Goal: Transaction & Acquisition: Obtain resource

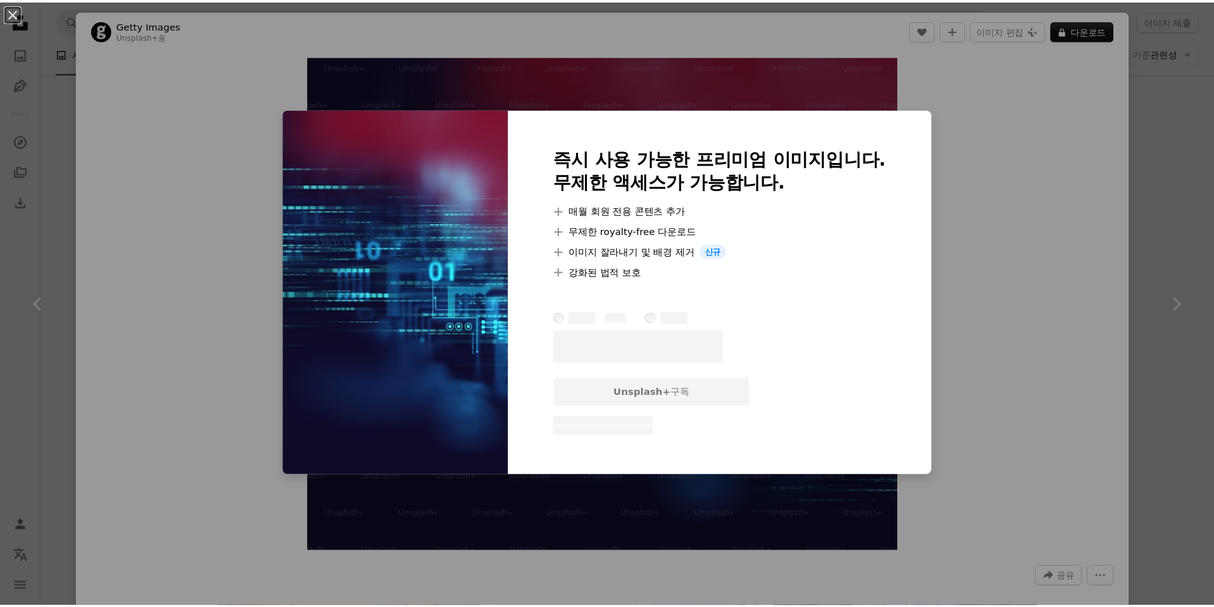
scroll to position [381, 0]
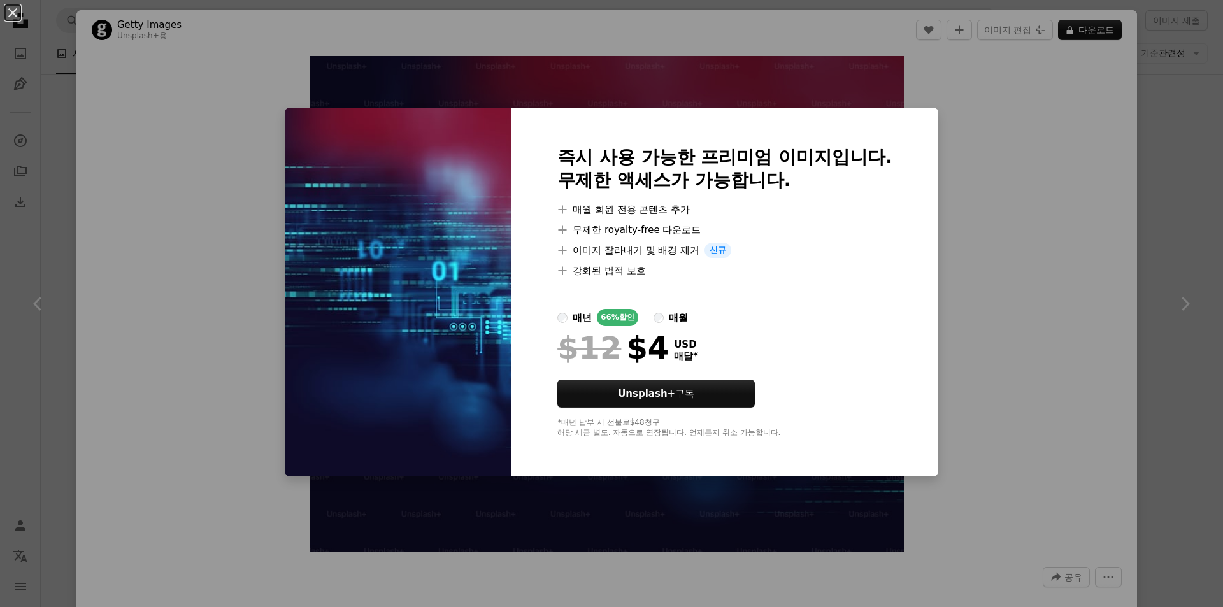
click at [1059, 134] on div "An X shape 즉시 사용 가능한 프리미엄 이미지입니다. 무제한 액세스가 가능합니다. A plus sign 매월 회원 전용 콘텐츠 추가 A…" at bounding box center [611, 303] width 1223 height 607
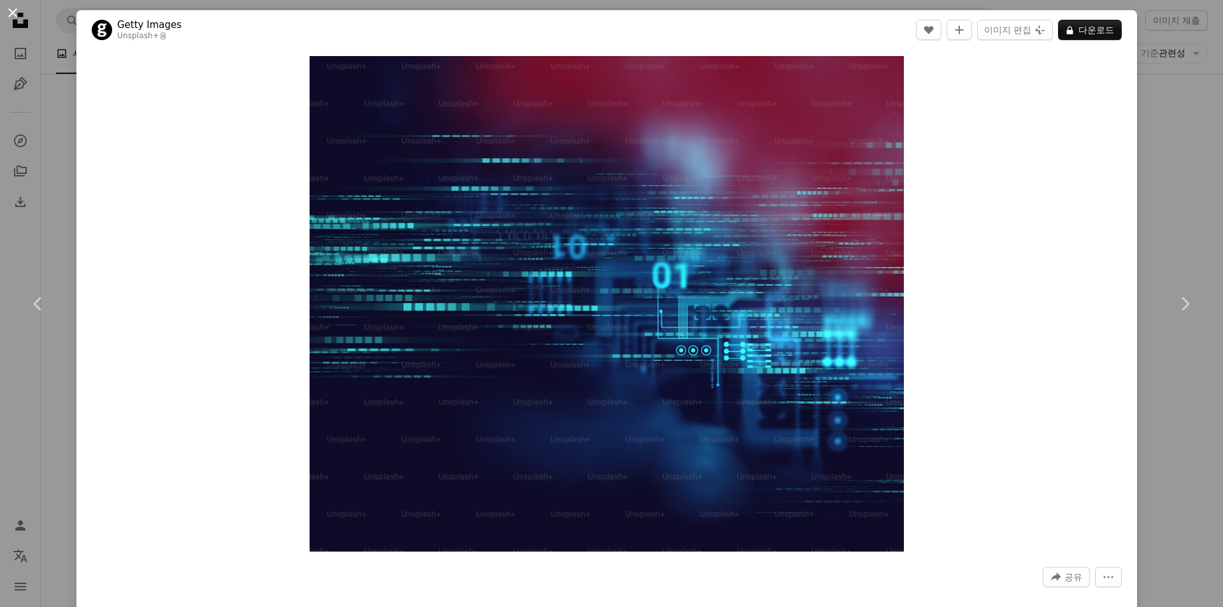
click at [13, 13] on button "An X shape" at bounding box center [12, 12] width 15 height 15
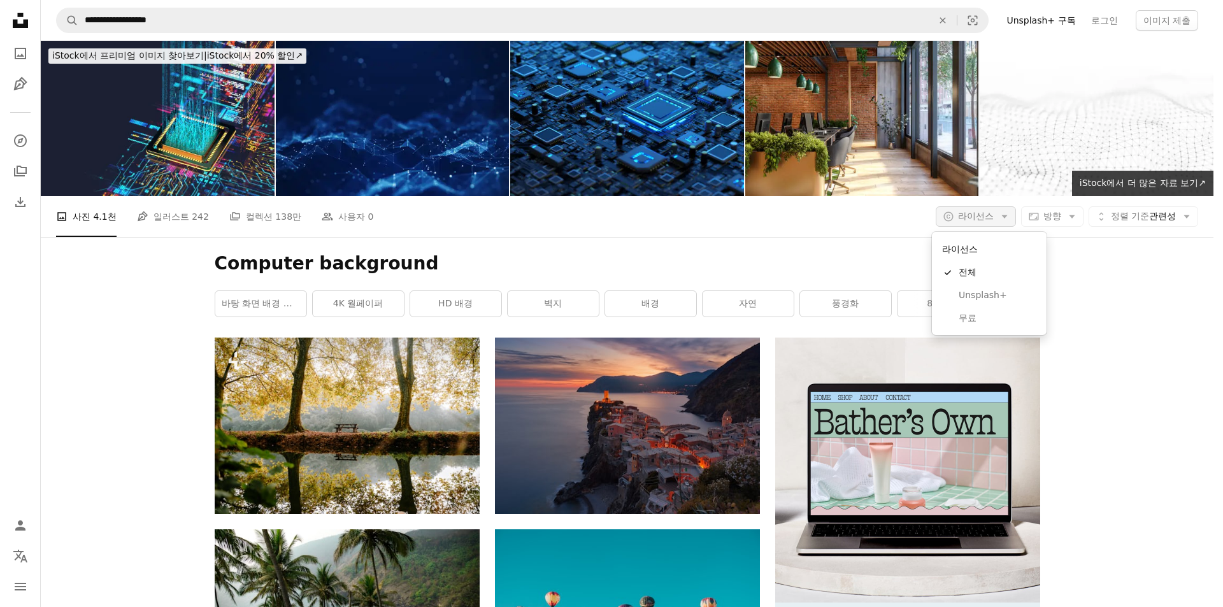
click at [985, 221] on span "라이선스" at bounding box center [976, 216] width 36 height 10
click at [972, 307] on link "무료" at bounding box center [989, 318] width 104 height 23
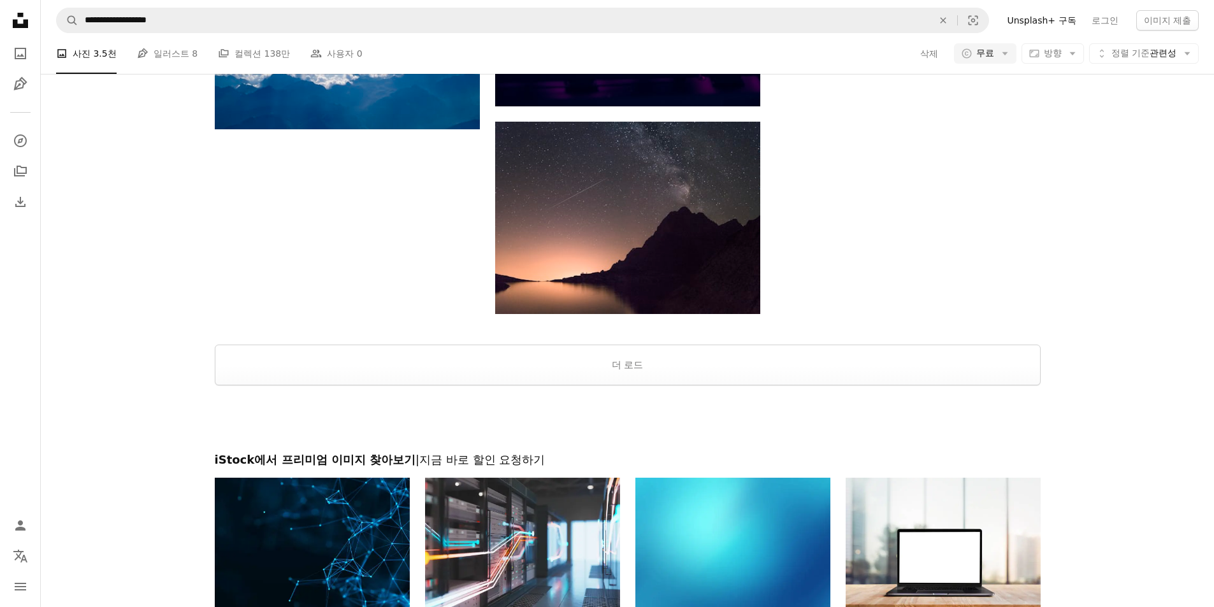
scroll to position [1720, 0]
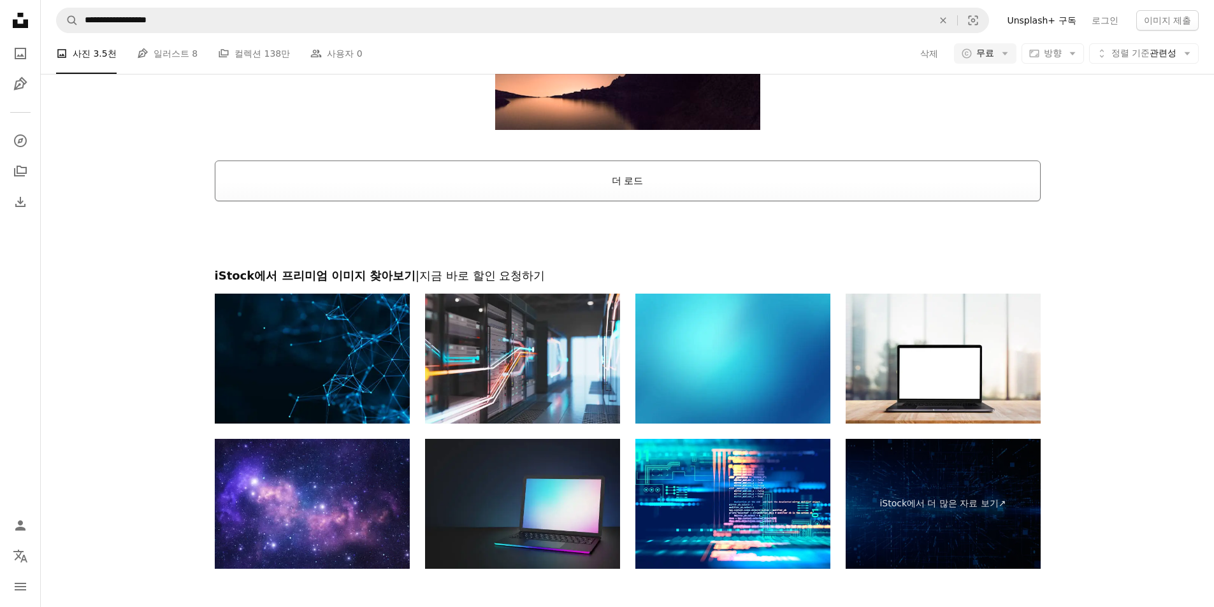
click at [645, 181] on button "더 로드" at bounding box center [628, 181] width 826 height 41
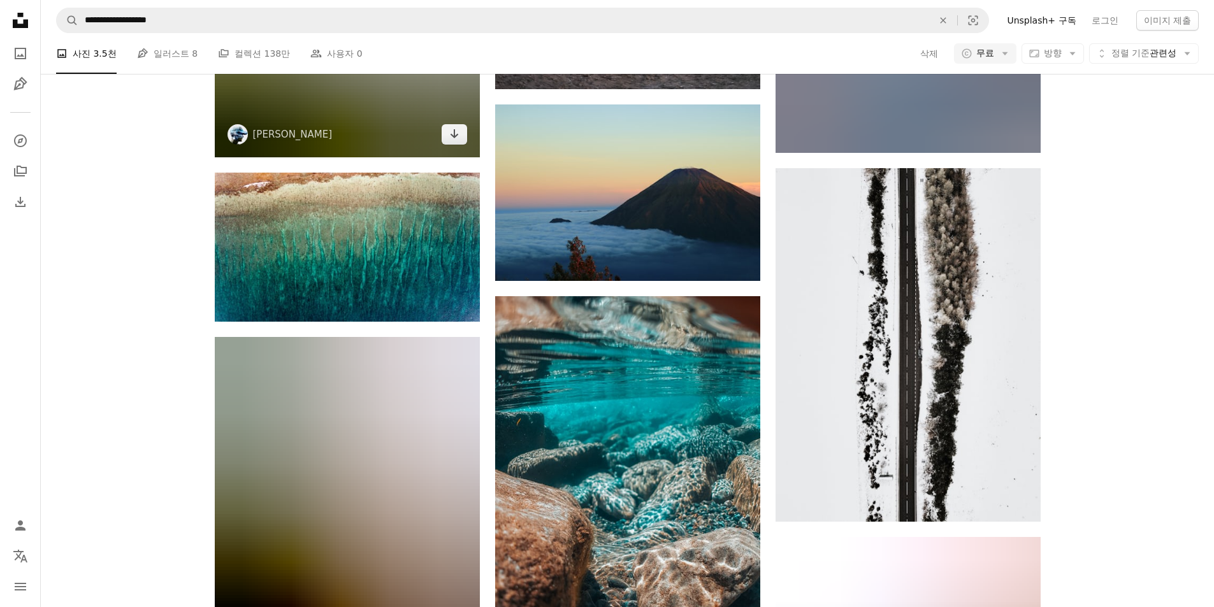
scroll to position [12311, 0]
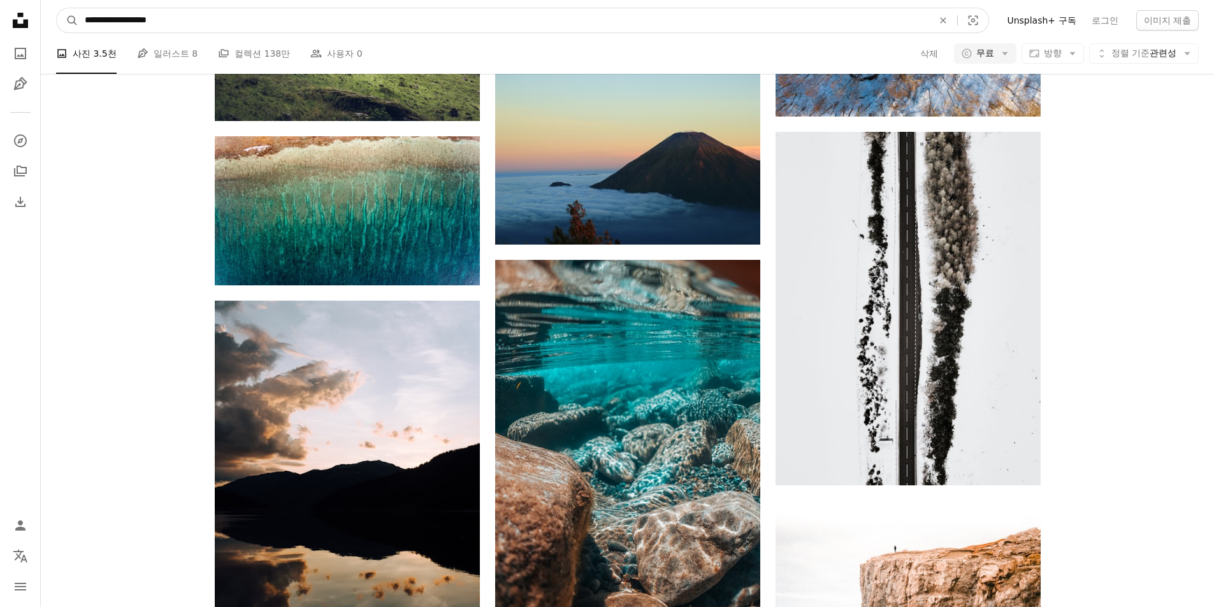
drag, startPoint x: 238, startPoint y: 18, endPoint x: 0, endPoint y: 31, distance: 238.0
type input "********"
click button "A magnifying glass" at bounding box center [68, 20] width 22 height 24
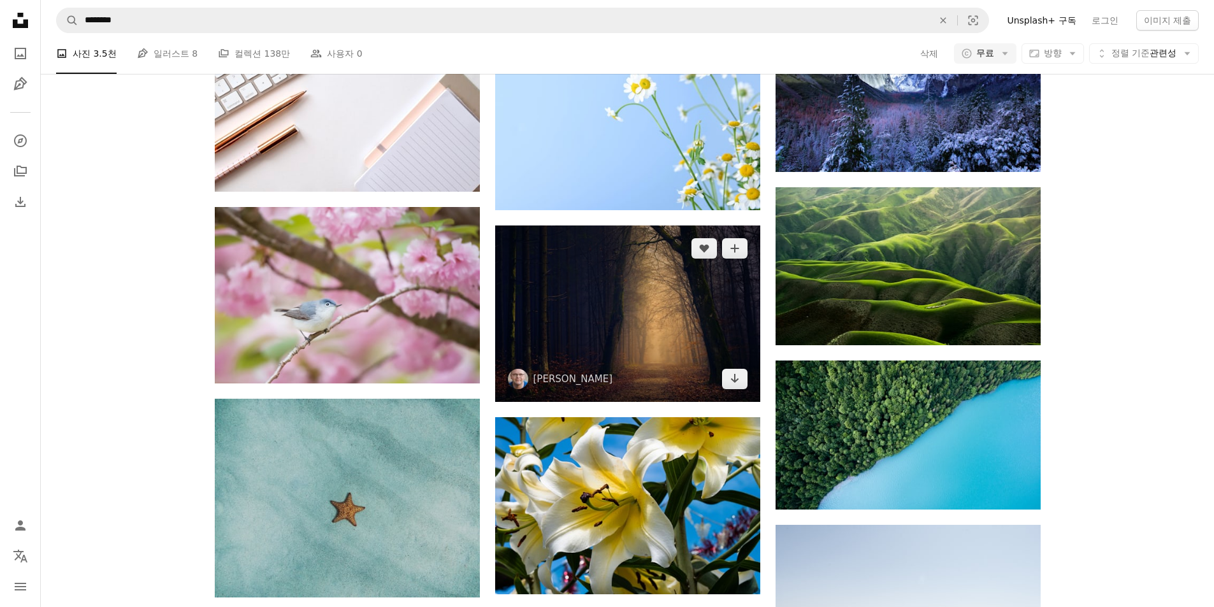
scroll to position [637, 0]
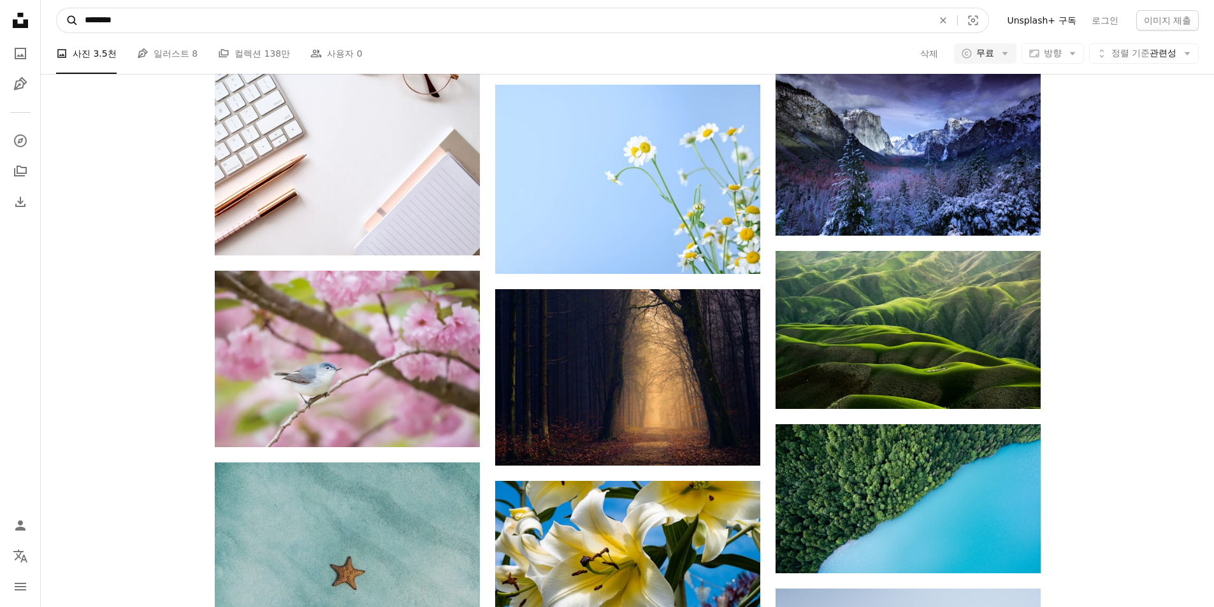
drag, startPoint x: 181, startPoint y: 17, endPoint x: 57, endPoint y: 25, distance: 123.9
click at [57, 25] on form "A magnifying glass ******** An X shape Visual search" at bounding box center [522, 20] width 933 height 25
type input "****"
click button "A magnifying glass" at bounding box center [68, 20] width 22 height 24
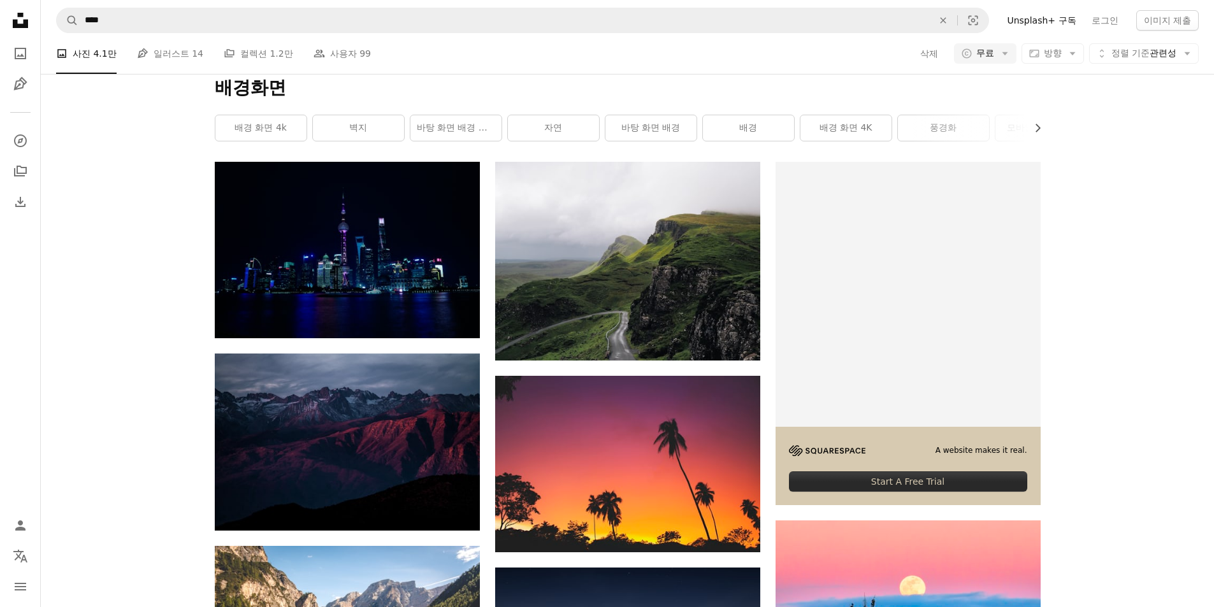
scroll to position [191, 0]
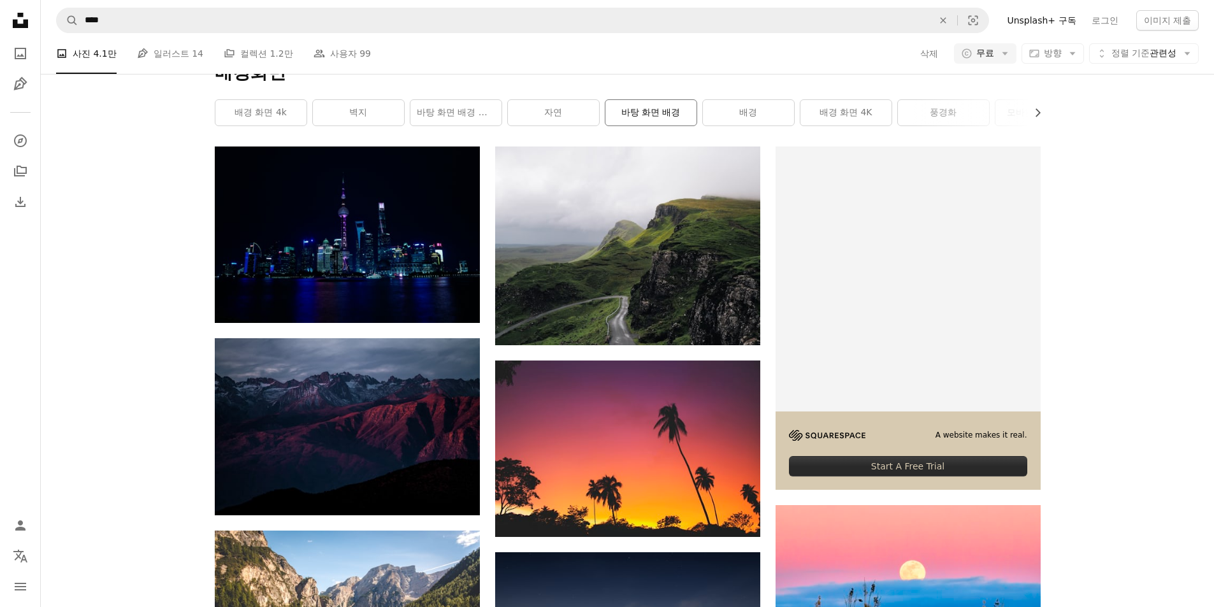
click at [663, 115] on link "바탕 화면 배경" at bounding box center [650, 112] width 91 height 25
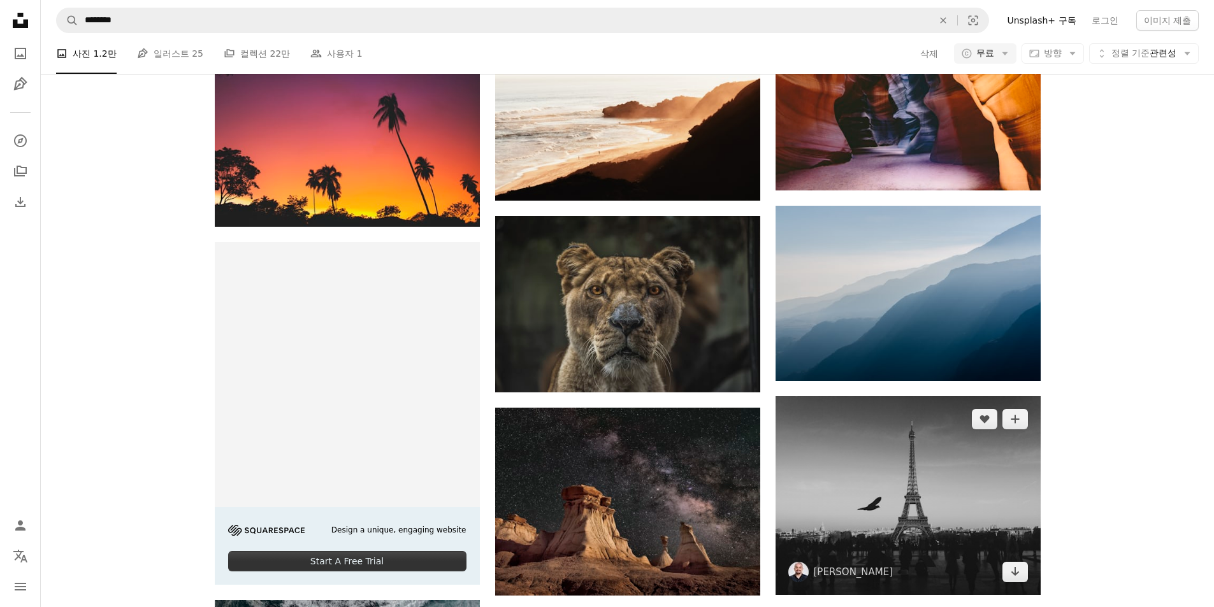
scroll to position [1720, 0]
